Goal: Communication & Community: Participate in discussion

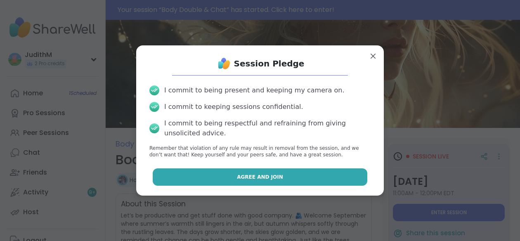
click at [260, 174] on span "Agree and Join" at bounding box center [260, 176] width 46 height 7
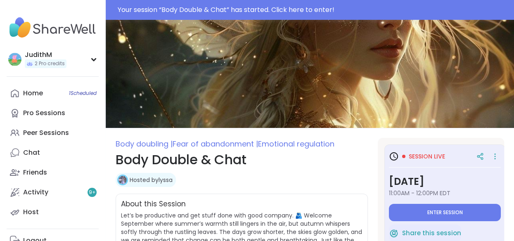
type textarea "*"
click at [427, 212] on span "Enter session" at bounding box center [444, 212] width 35 height 7
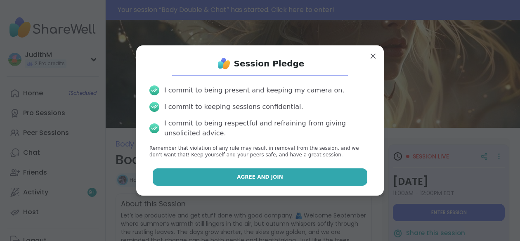
click at [274, 177] on button "Agree and Join" at bounding box center [260, 176] width 215 height 17
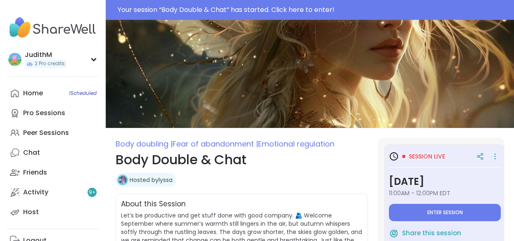
type textarea "*"
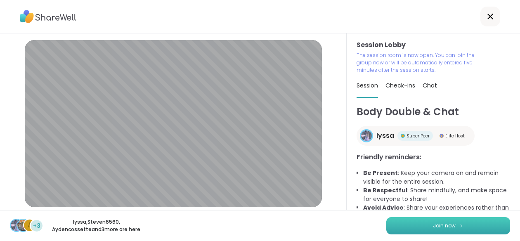
click at [433, 226] on span "Join now" at bounding box center [444, 225] width 23 height 7
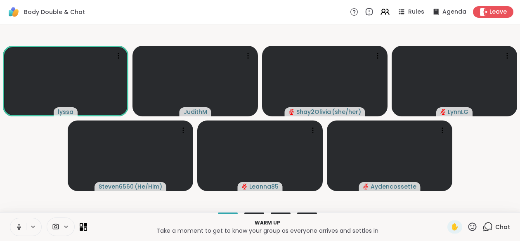
click at [19, 227] on icon at bounding box center [18, 226] width 7 height 7
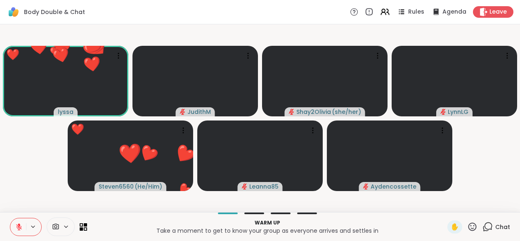
click at [21, 226] on icon at bounding box center [18, 226] width 7 height 7
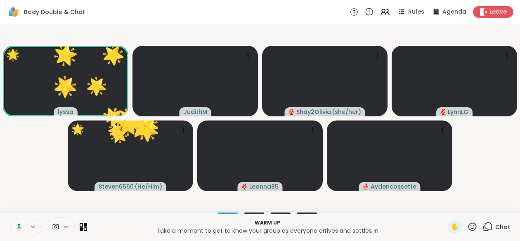
click at [16, 230] on icon at bounding box center [17, 226] width 7 height 7
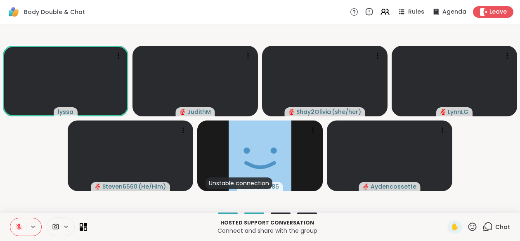
click at [17, 225] on icon at bounding box center [19, 227] width 6 height 6
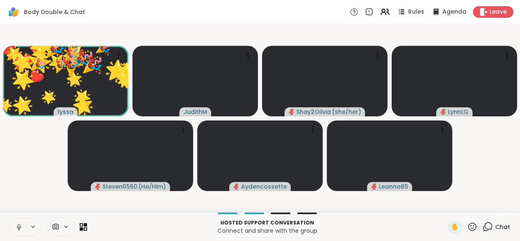
click at [19, 231] on button at bounding box center [18, 226] width 16 height 17
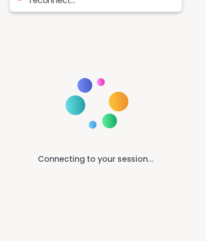
click at [142, 87] on div "Connecting to your session..." at bounding box center [103, 120] width 206 height 241
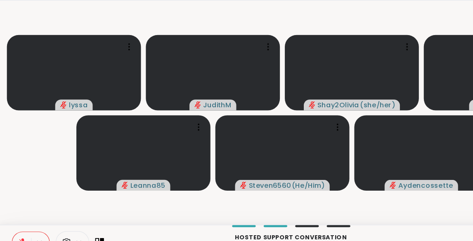
click at [119, 200] on video-player-container "lyssa JudithM Shay2Olivia ( she/her ) LynnLG Leanna85 Steven6560 ( He/Him ) Ayd…" at bounding box center [236, 118] width 463 height 181
click at [394, 107] on div "LynnLG" at bounding box center [411, 84] width 112 height 63
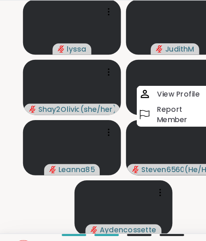
click at [29, 191] on video-player-container "lyssa JudithM Shay2Olivia ( she/her ) LynnLG View Profile Report Member Leanna8…" at bounding box center [103, 119] width 196 height 182
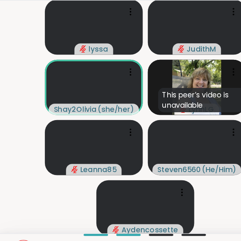
click at [35, 187] on video-player-container "lyssa JudithM Shay2Olivia ( she/her ) This peer’s video is unavailable LynnLG L…" at bounding box center [120, 119] width 231 height 182
click at [46, 184] on video-player-container "lyssa JudithM Shay2Olivia ( she/her ) This peer’s video is unavailable LynnLG L…" at bounding box center [120, 119] width 231 height 182
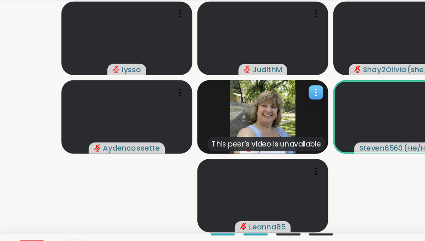
drag, startPoint x: 341, startPoint y: 90, endPoint x: 198, endPoint y: 97, distance: 143.8
click at [0, 0] on slot "lyssa JudithM Shay2Olivia ( she/her ) Aydencossette This peer’s video is unavai…" at bounding box center [0, 0] width 0 height 0
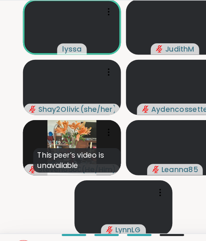
click at [46, 196] on video-player-container "lyssa JudithM Shay2Olivia ( she/her ) Aydencossette This peer’s video is unavai…" at bounding box center [103, 119] width 196 height 182
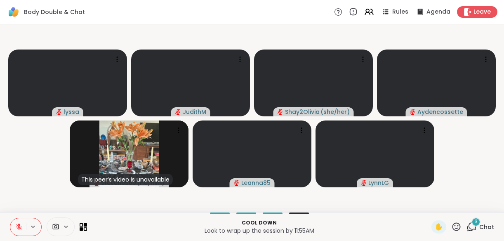
click at [475, 224] on span "3" at bounding box center [476, 221] width 3 height 7
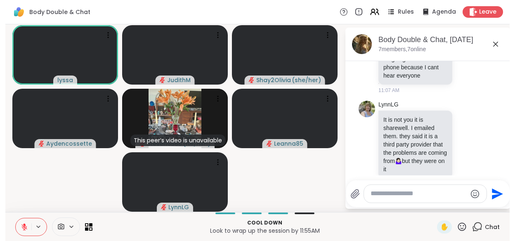
scroll to position [52, 0]
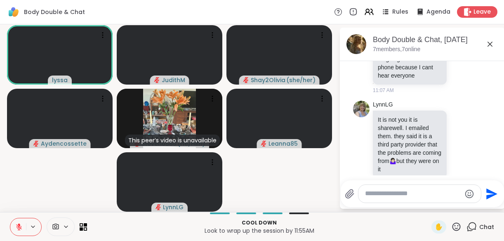
click at [489, 41] on icon at bounding box center [490, 44] width 10 height 10
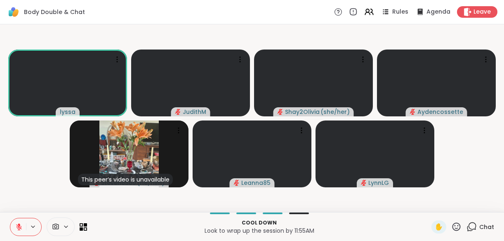
click at [17, 230] on icon at bounding box center [18, 226] width 7 height 7
click at [18, 229] on icon at bounding box center [18, 226] width 7 height 7
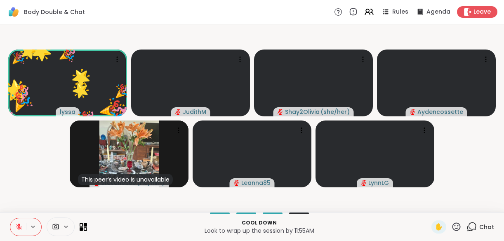
click at [503, 156] on html "Body Double & Chat Rules Agenda Leave 🎉 lyssa ❤️ ❤️ ❤️ ❤️ ❤️ ❤️ ❤️ ❤️ ❤️ ❤️ ❤️ …" at bounding box center [252, 120] width 504 height 241
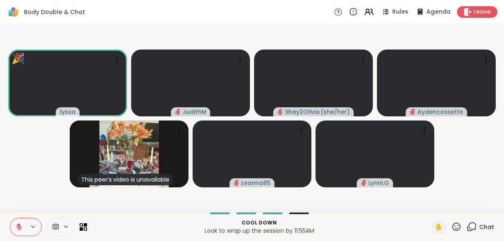
click at [128, 198] on video-player-container "🎉 lyssa JudithM Shay2Olivia ( she/her ) Aydencossette This peer’s video is unav…" at bounding box center [252, 118] width 494 height 181
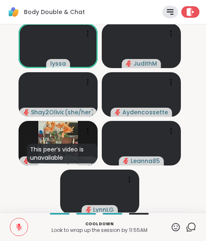
click at [14, 182] on video-player-container "lyssa JudithM Shay2Olivia ( she/her ) Aydencossette This peer’s video is unavai…" at bounding box center [103, 119] width 196 height 182
click at [205, 168] on html "Body Double & Chat Rules Agenda Leave lyssa JudithM Shay2Olivia ( she/her ) Ayd…" at bounding box center [103, 120] width 206 height 241
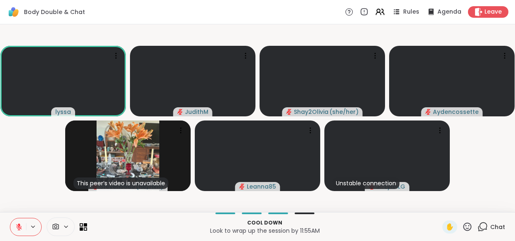
click at [482, 227] on div "Chat" at bounding box center [491, 226] width 28 height 13
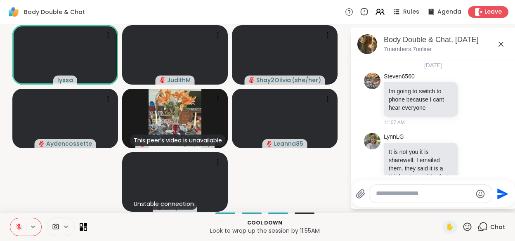
scroll to position [115, 0]
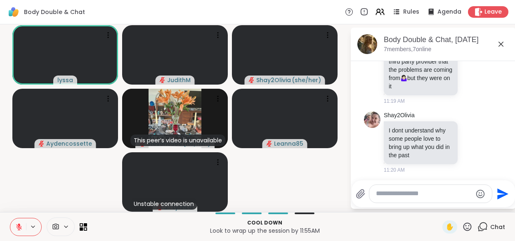
click at [408, 194] on textarea "Type your message" at bounding box center [424, 193] width 96 height 9
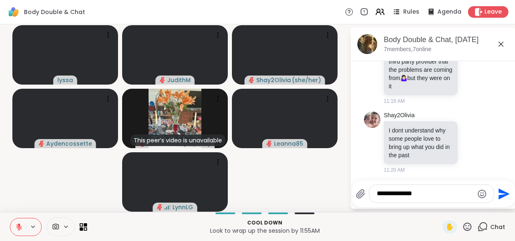
click at [408, 194] on textarea "**********" at bounding box center [425, 193] width 97 height 9
click at [435, 191] on textarea "**********" at bounding box center [425, 193] width 97 height 9
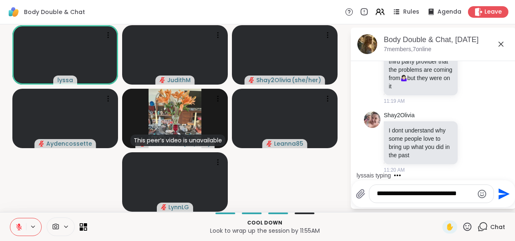
type textarea "**********"
click at [501, 194] on icon "Send" at bounding box center [502, 193] width 13 height 13
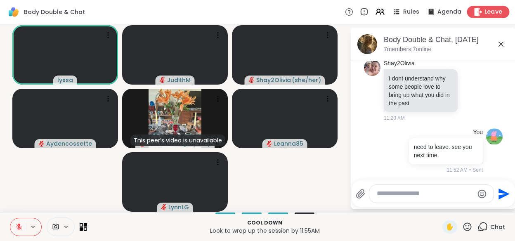
click at [484, 12] on span "Leave" at bounding box center [493, 12] width 18 height 9
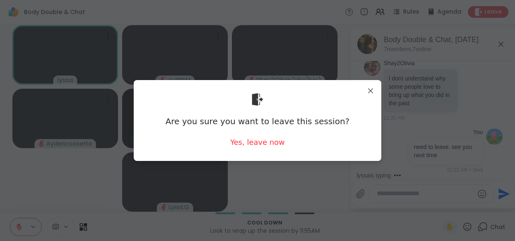
click at [279, 143] on div "Are you sure you want to leave this session? Yes, leave now" at bounding box center [257, 120] width 234 height 67
click at [258, 143] on div "Yes, leave now" at bounding box center [257, 142] width 54 height 10
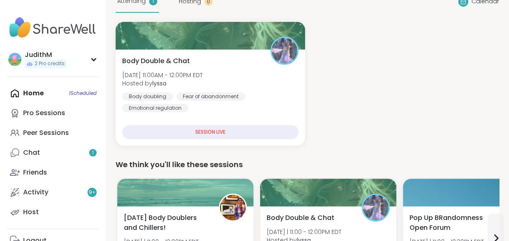
scroll to position [73, 0]
